Goal: Information Seeking & Learning: Check status

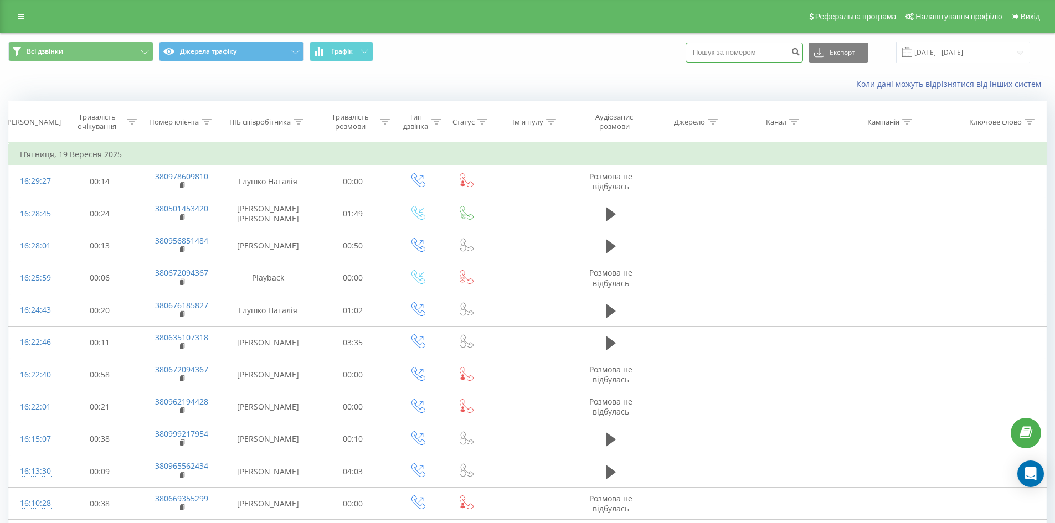
click at [726, 58] on input at bounding box center [743, 53] width 117 height 20
paste input "0732904579"
type input "0732904579"
click at [800, 54] on icon "submit" at bounding box center [795, 50] width 9 height 7
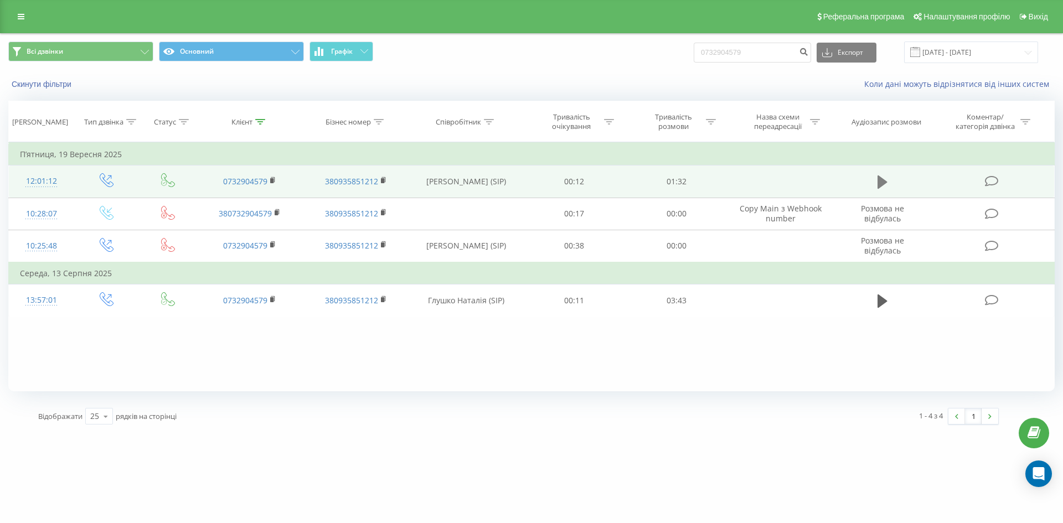
click at [883, 188] on icon at bounding box center [883, 182] width 10 height 16
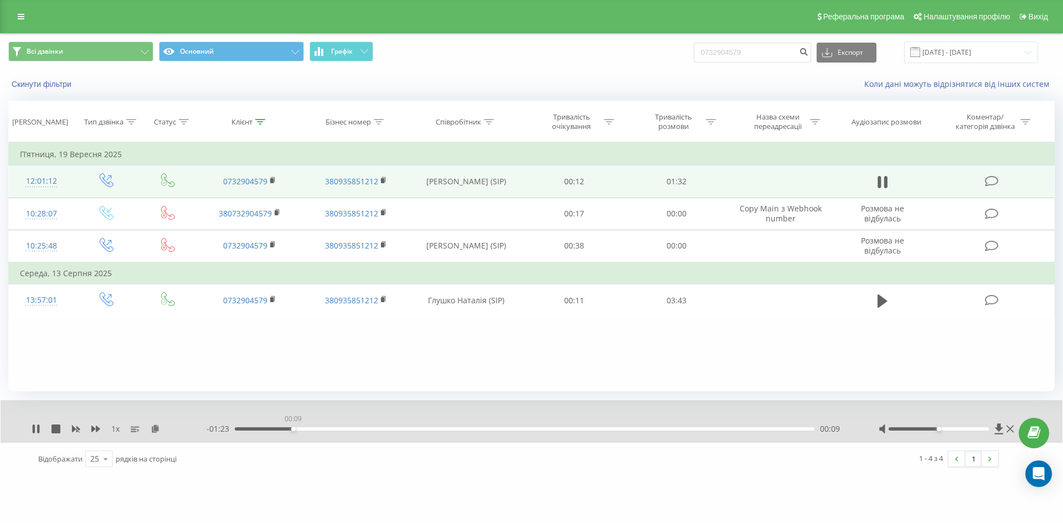
click at [293, 430] on div "00:09" at bounding box center [525, 428] width 580 height 3
click at [337, 427] on div "00:11" at bounding box center [525, 428] width 580 height 3
click at [366, 430] on div "00:21" at bounding box center [525, 428] width 580 height 3
click at [36, 432] on icon at bounding box center [36, 429] width 9 height 9
drag, startPoint x: 761, startPoint y: 55, endPoint x: 652, endPoint y: 55, distance: 109.6
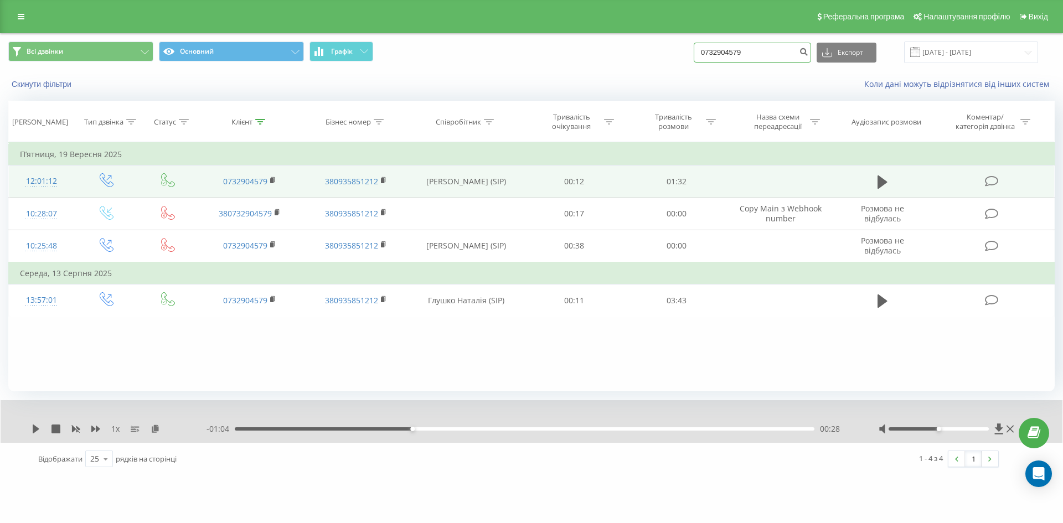
click at [652, 55] on div "Всі дзвінки Основний Графік 0732904579 Експорт .csv .xls .xlsx [DATE] - [DATE]" at bounding box center [531, 53] width 1046 height 22
paste input "969621375"
type input "0969621375"
click at [808, 53] on icon "submit" at bounding box center [803, 50] width 9 height 7
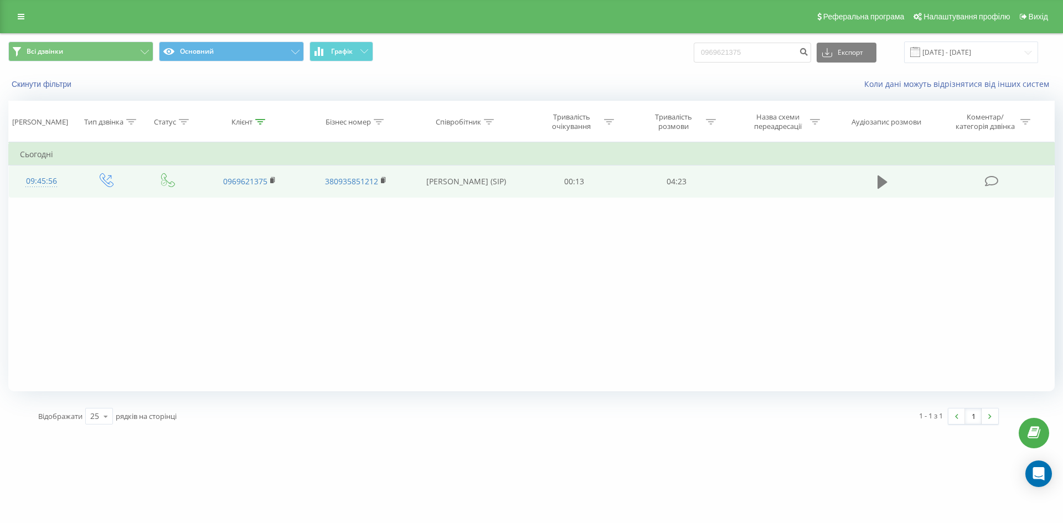
click at [884, 180] on icon at bounding box center [883, 182] width 10 height 13
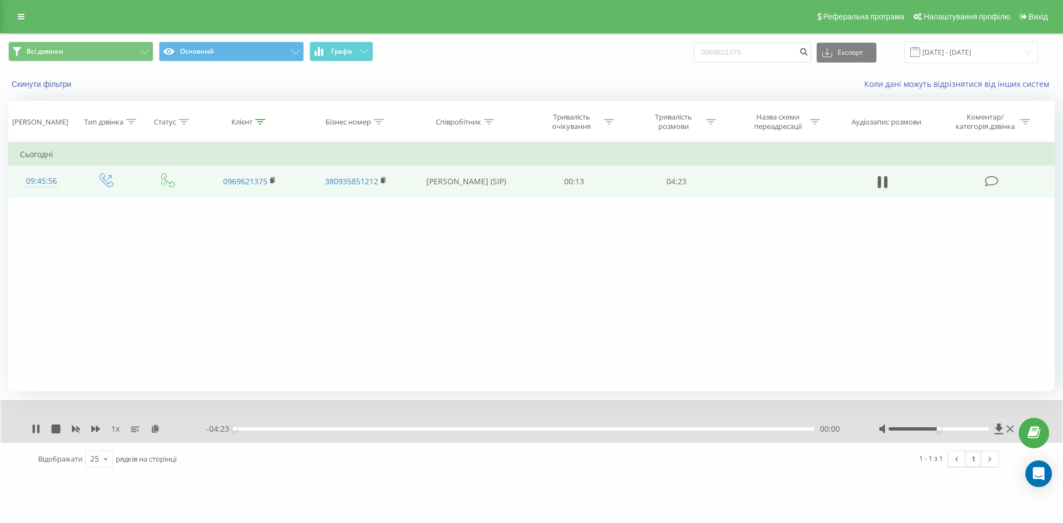
click at [303, 427] on div "00:00" at bounding box center [525, 428] width 580 height 3
drag, startPoint x: 326, startPoint y: 430, endPoint x: 345, endPoint y: 430, distance: 19.4
click at [327, 430] on div "00:41" at bounding box center [525, 428] width 580 height 3
click at [320, 430] on div "00:44" at bounding box center [525, 428] width 580 height 3
click at [308, 429] on div "00:33" at bounding box center [525, 428] width 580 height 3
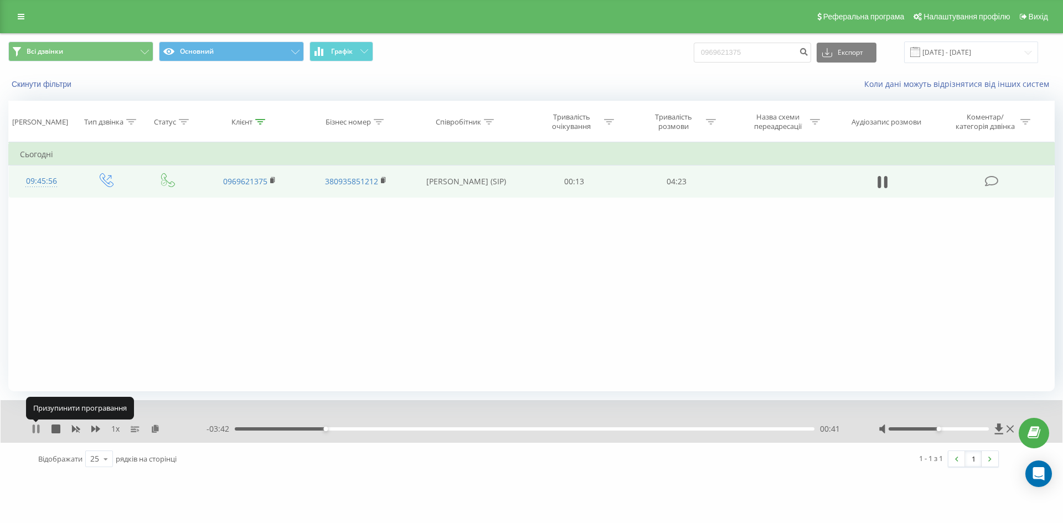
click at [37, 430] on icon at bounding box center [36, 429] width 9 height 9
click at [38, 430] on icon at bounding box center [36, 429] width 7 height 9
click at [39, 430] on icon at bounding box center [38, 429] width 2 height 9
click at [33, 432] on icon at bounding box center [36, 429] width 9 height 9
click at [331, 431] on div "- 03:36 00:47 00:47" at bounding box center [529, 429] width 644 height 11
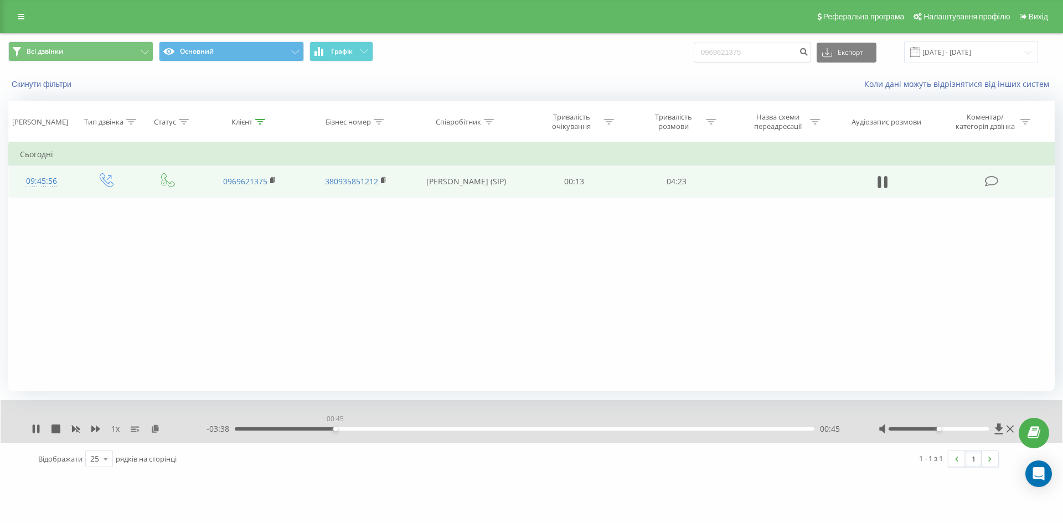
click at [335, 429] on div "00:45" at bounding box center [525, 428] width 580 height 3
click at [331, 429] on div "00:43" at bounding box center [525, 428] width 580 height 3
click at [35, 432] on icon at bounding box center [34, 429] width 2 height 9
click at [35, 431] on icon at bounding box center [36, 429] width 7 height 9
click at [343, 429] on div "00:49" at bounding box center [525, 428] width 580 height 3
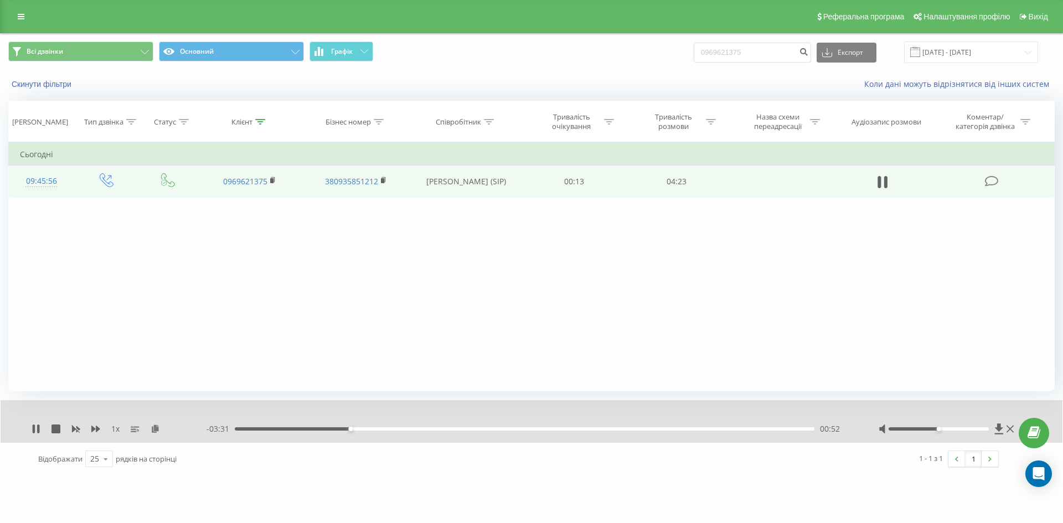
click at [338, 429] on div "00:52" at bounding box center [525, 428] width 580 height 3
click at [36, 432] on icon at bounding box center [36, 429] width 9 height 9
click at [35, 431] on icon at bounding box center [36, 429] width 9 height 9
click at [32, 430] on icon at bounding box center [36, 429] width 9 height 9
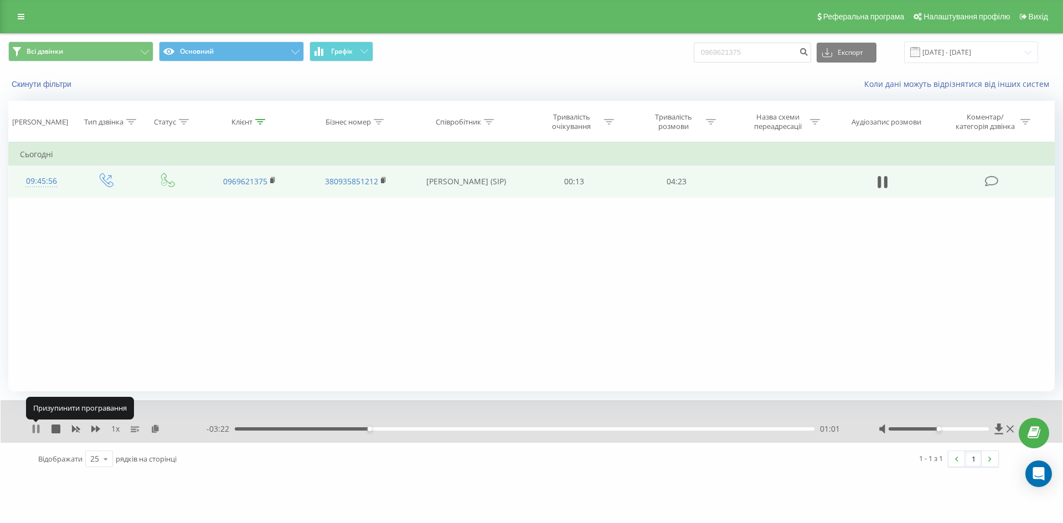
click at [38, 432] on icon at bounding box center [38, 429] width 2 height 9
click at [34, 429] on icon at bounding box center [36, 429] width 7 height 9
click at [363, 428] on div "00:58" at bounding box center [525, 428] width 580 height 3
click at [39, 431] on icon at bounding box center [38, 429] width 2 height 9
click at [361, 430] on div "00:57" at bounding box center [525, 428] width 580 height 3
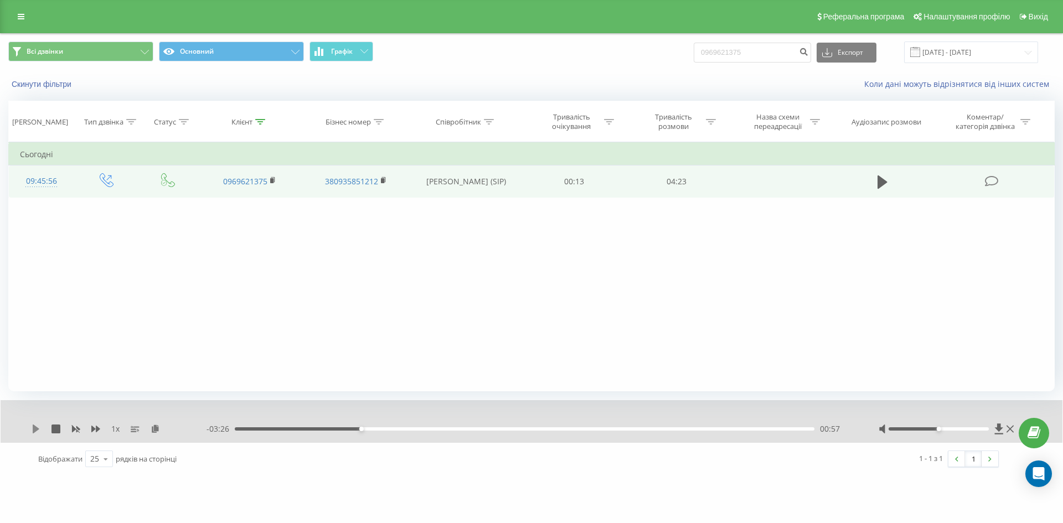
click at [32, 432] on icon at bounding box center [36, 429] width 9 height 9
click at [37, 427] on icon at bounding box center [36, 429] width 9 height 9
click at [37, 427] on icon at bounding box center [36, 429] width 7 height 9
click at [37, 427] on icon at bounding box center [36, 429] width 9 height 9
click at [37, 427] on icon at bounding box center [36, 429] width 7 height 9
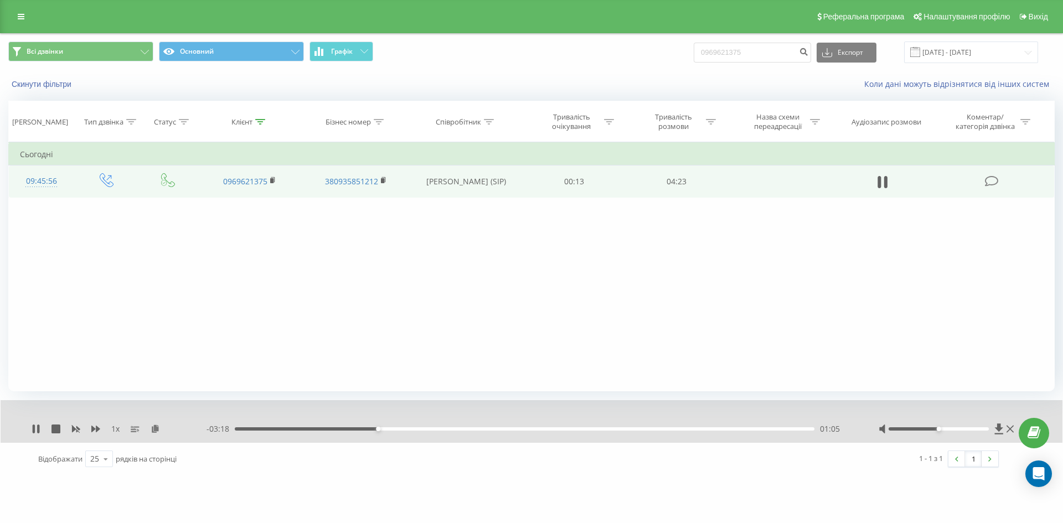
click at [37, 427] on icon at bounding box center [36, 429] width 9 height 9
